Goal: Transaction & Acquisition: Purchase product/service

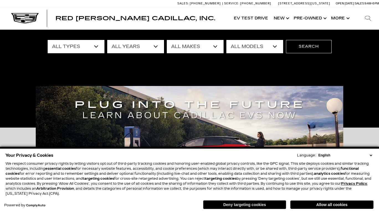
click at [259, 202] on button "Deny targeting cookies" at bounding box center [244, 204] width 83 height 9
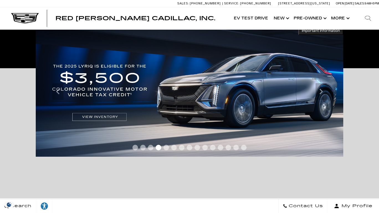
scroll to position [46, 0]
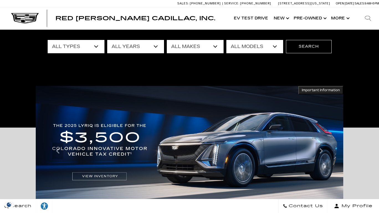
click at [82, 50] on select "All Types New Used Certified Used Demo" at bounding box center [76, 46] width 57 height 13
drag, startPoint x: 82, startPoint y: 50, endPoint x: 85, endPoint y: 50, distance: 3.0
click at [82, 50] on select "All Types New Used Certified Used Demo" at bounding box center [76, 46] width 57 height 13
click at [129, 49] on select "All Years 2026 2025 2024 2023 2022 2021 2020 2019 2018 2017 2016 2014 2013" at bounding box center [135, 46] width 57 height 13
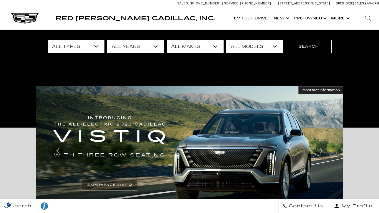
click at [129, 49] on select "All Years 2026 2025 2024 2023 2022 2021 2020 2019 2018 2017 2016 2014 2013" at bounding box center [135, 46] width 57 height 13
click at [215, 46] on select "All Makes Audi BMW Cadillac Chevrolet Ford GMC Jeep Lexus Subaru Tesla Toyota" at bounding box center [195, 46] width 57 height 13
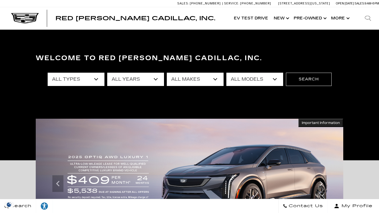
scroll to position [0, 0]
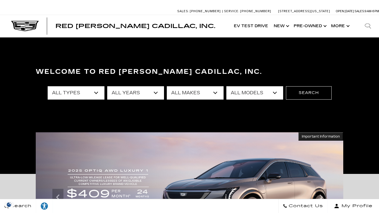
click at [184, 94] on select "All Makes Audi BMW Cadillac Chevrolet Ford GMC Jeep Lexus Subaru Tesla Toyota" at bounding box center [195, 92] width 57 height 13
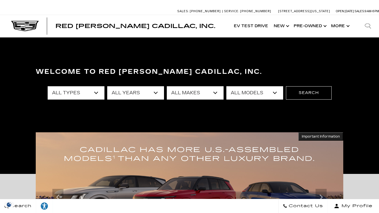
select select "Cadillac"
click at [167, 86] on select "All Makes Audi BMW Cadillac Chevrolet Ford GMC Jeep Lexus Subaru Tesla Toyota" at bounding box center [195, 92] width 57 height 13
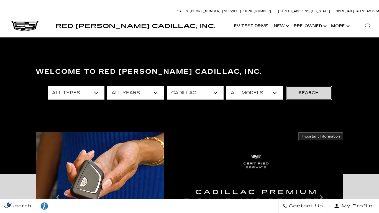
click at [302, 91] on button "Search" at bounding box center [309, 92] width 46 height 13
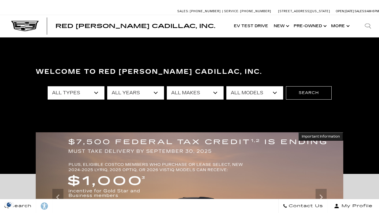
select select "New"
click at [48, 86] on select "All Types New Used Certified Used Demo" at bounding box center [76, 92] width 57 height 13
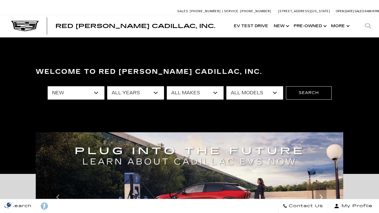
click at [122, 92] on select "All Years 2026 2025 2024" at bounding box center [135, 92] width 57 height 13
